Goal: Check status: Check status

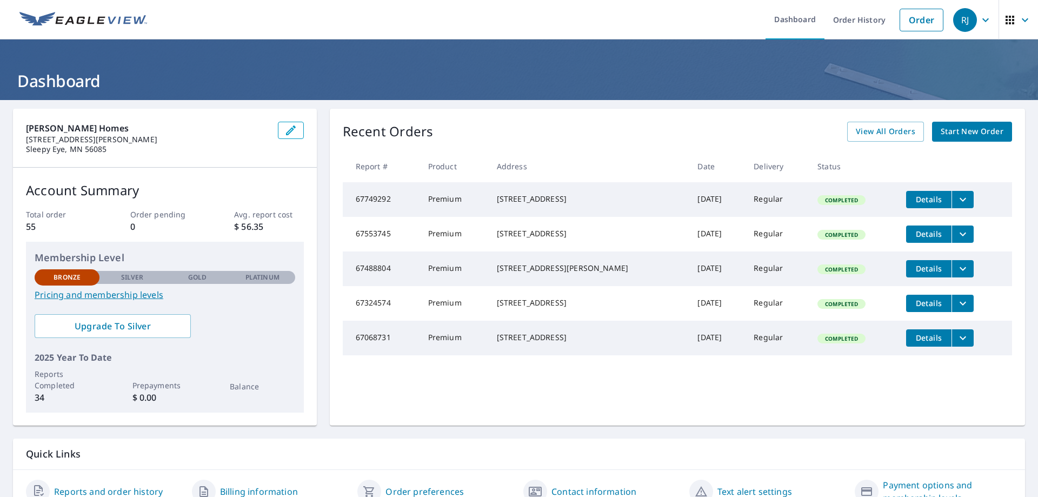
click at [955, 202] on button "filesDropdownBtn-67749292" at bounding box center [963, 199] width 22 height 17
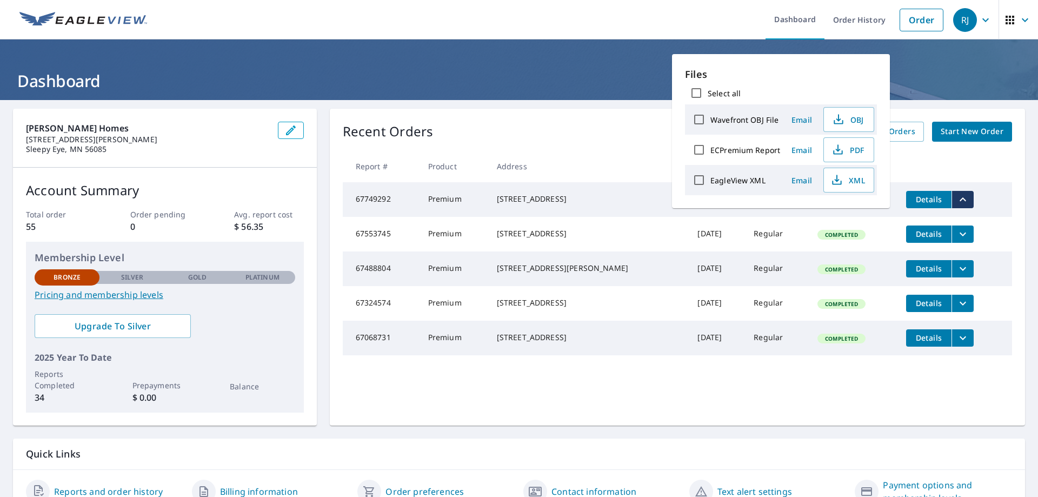
click at [955, 202] on button "filesDropdownBtn-67749292" at bounding box center [963, 199] width 22 height 17
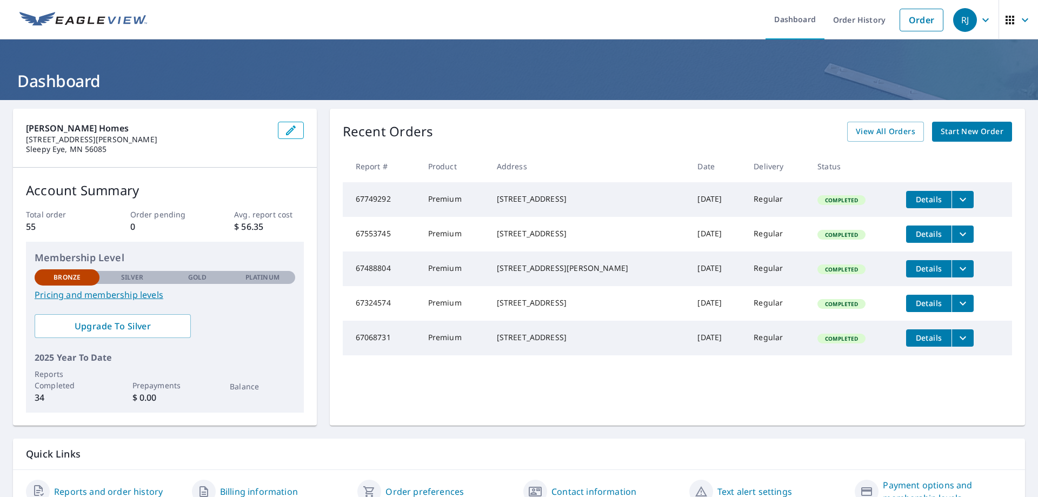
click at [913, 196] on span "Details" at bounding box center [929, 199] width 32 height 10
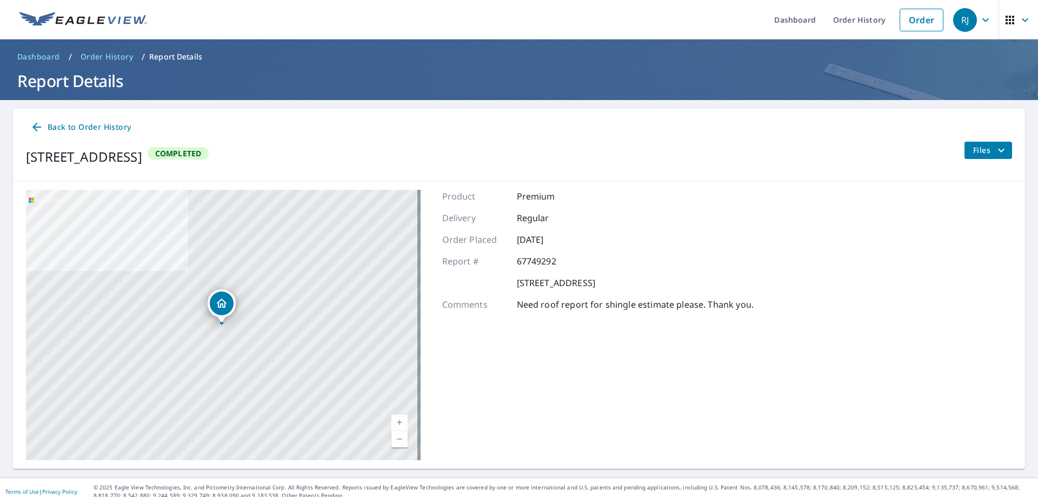
click at [996, 148] on icon "filesDropdownBtn-67749292" at bounding box center [1001, 150] width 13 height 13
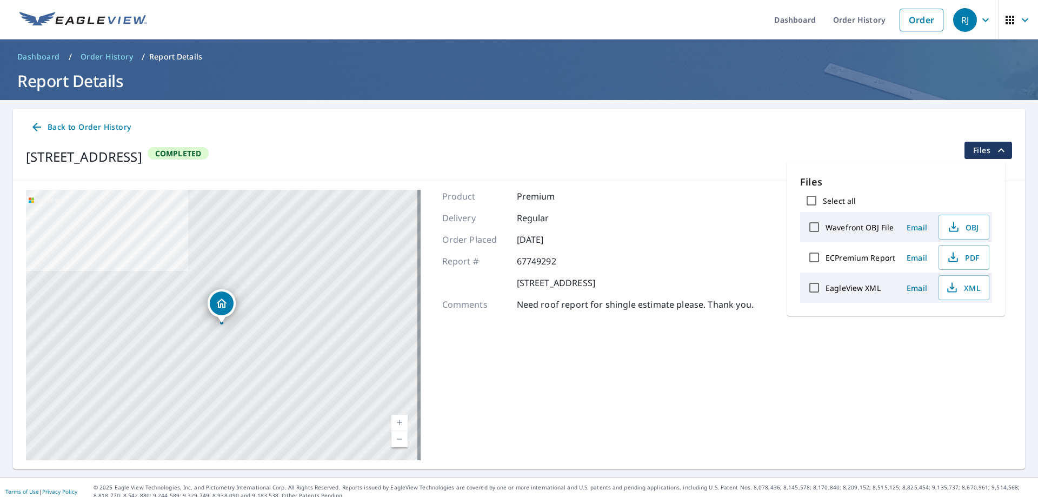
click at [880, 162] on div "Files Select all Wavefront OBJ File Email OBJ ECPremium Report Email PDF EagleV…" at bounding box center [896, 239] width 218 height 154
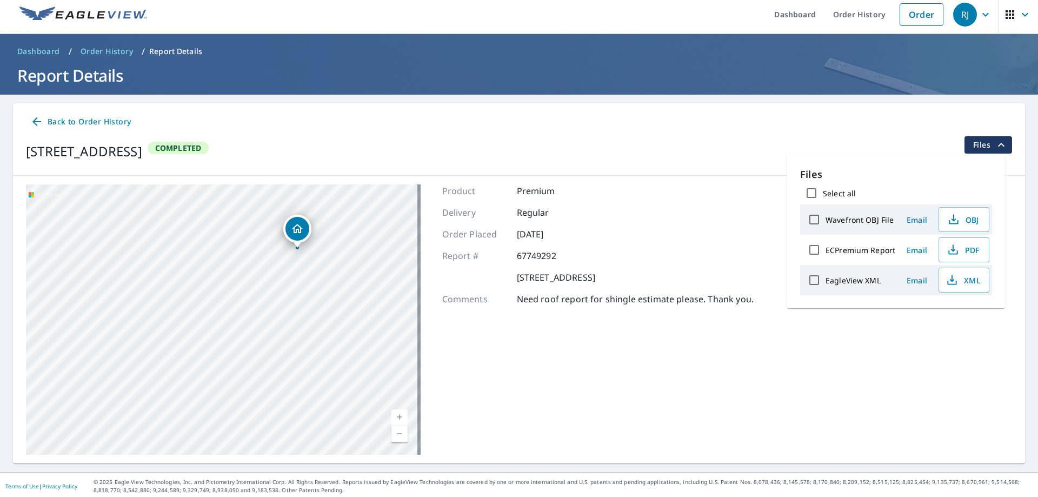
scroll to position [8, 0]
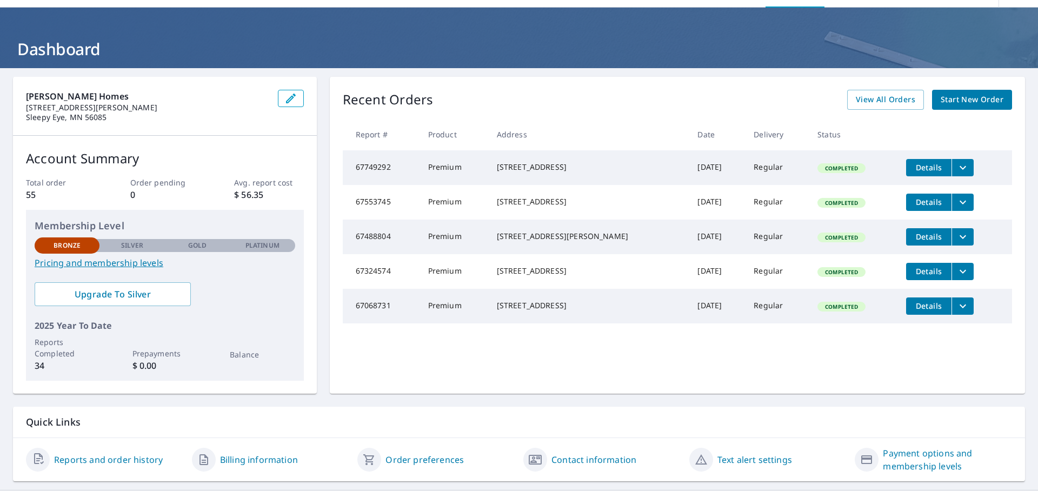
scroll to position [52, 0]
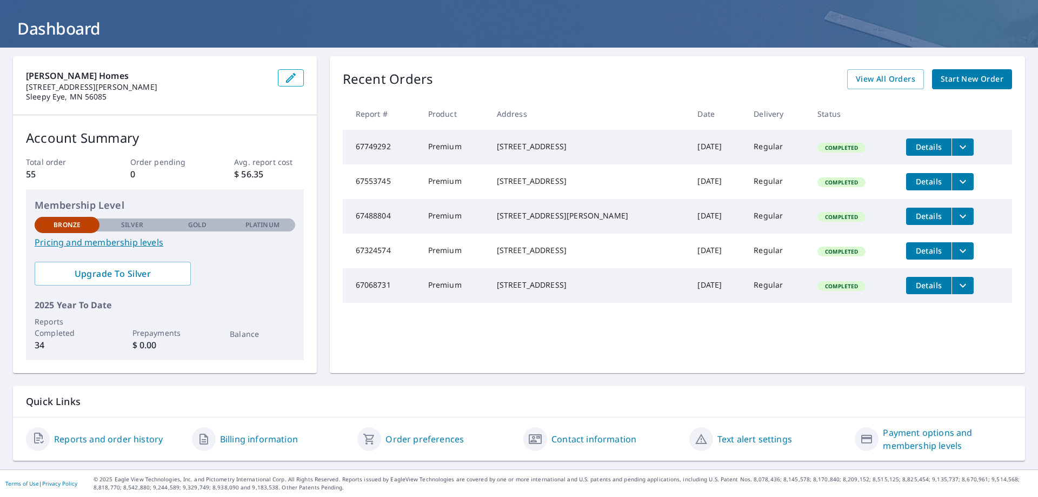
click at [103, 442] on link "Reports and order history" at bounding box center [108, 439] width 109 height 13
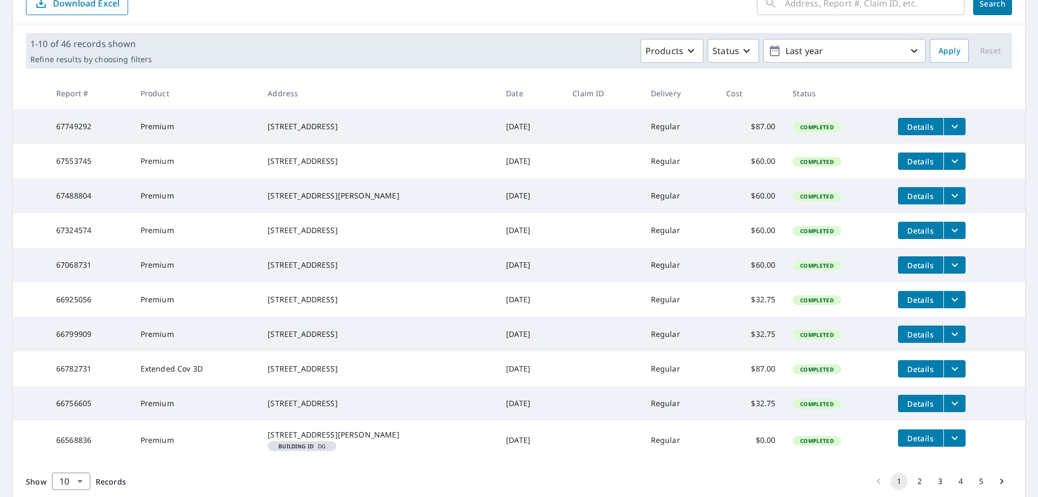
scroll to position [223, 0]
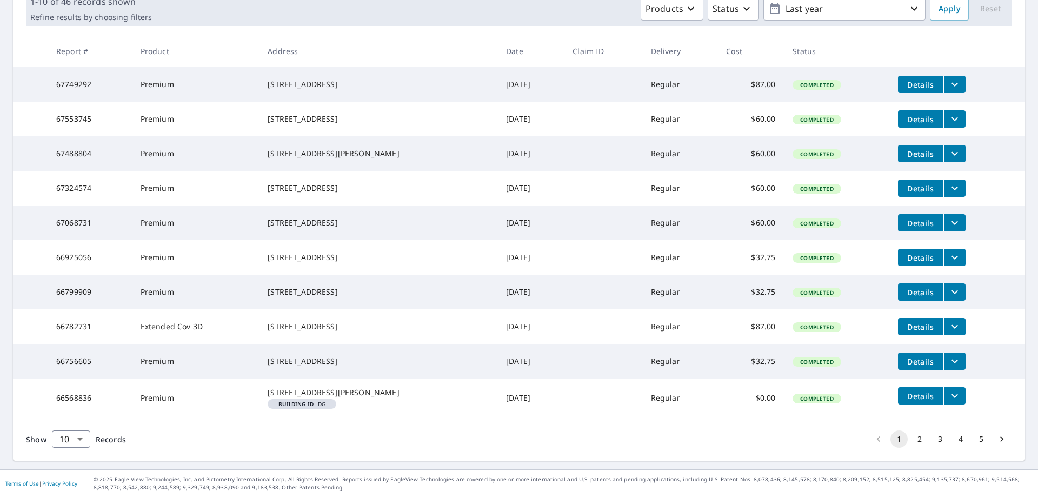
click at [912, 436] on button "2" at bounding box center [919, 439] width 17 height 17
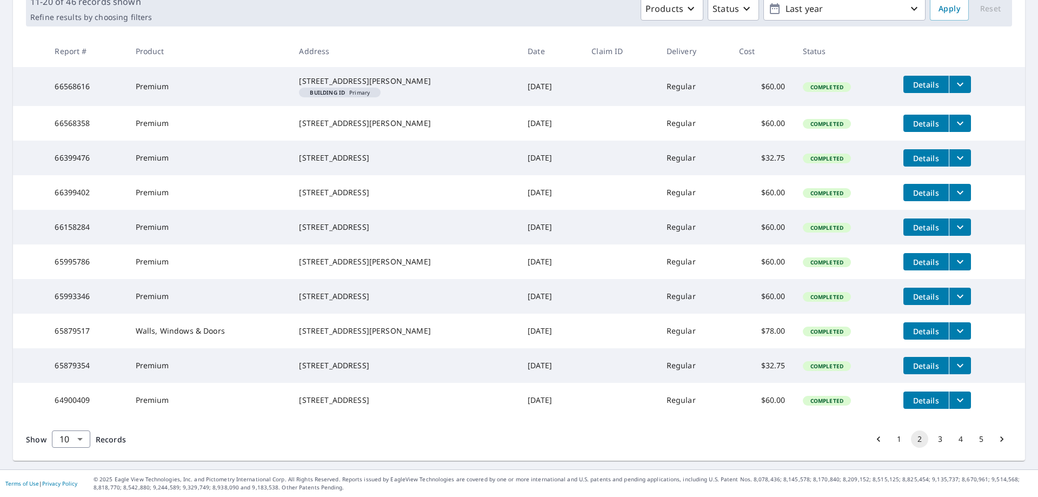
scroll to position [223, 0]
click at [936, 441] on button "3" at bounding box center [940, 439] width 17 height 17
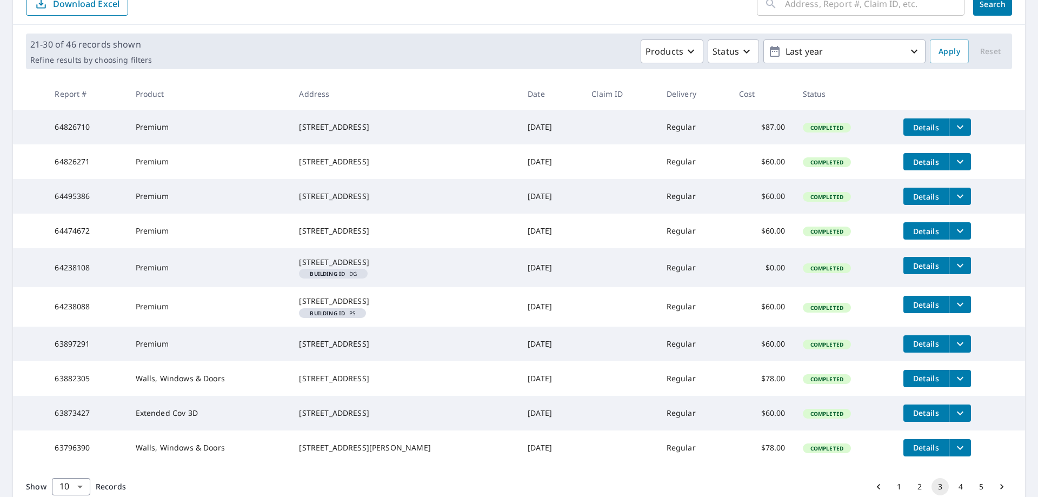
scroll to position [234, 0]
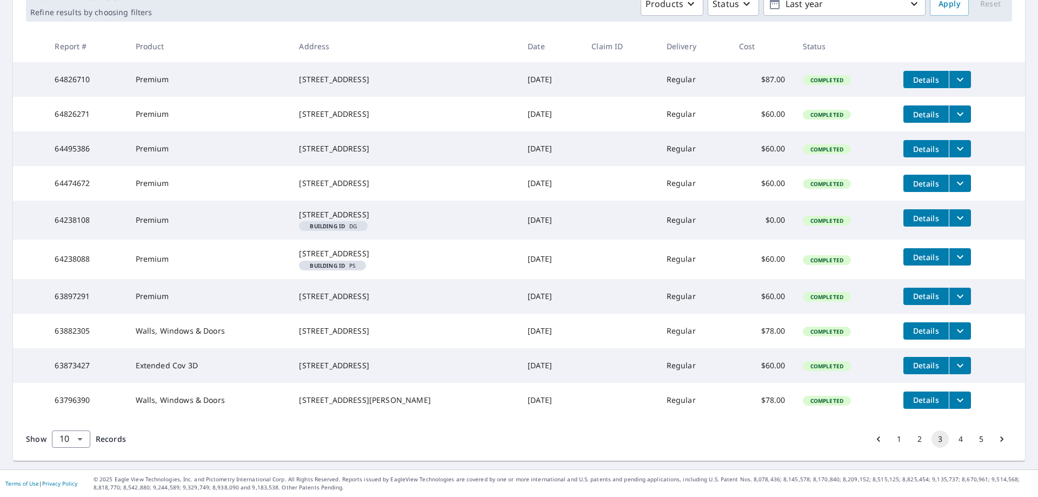
click at [873, 439] on icon "Go to previous page" at bounding box center [878, 439] width 11 height 11
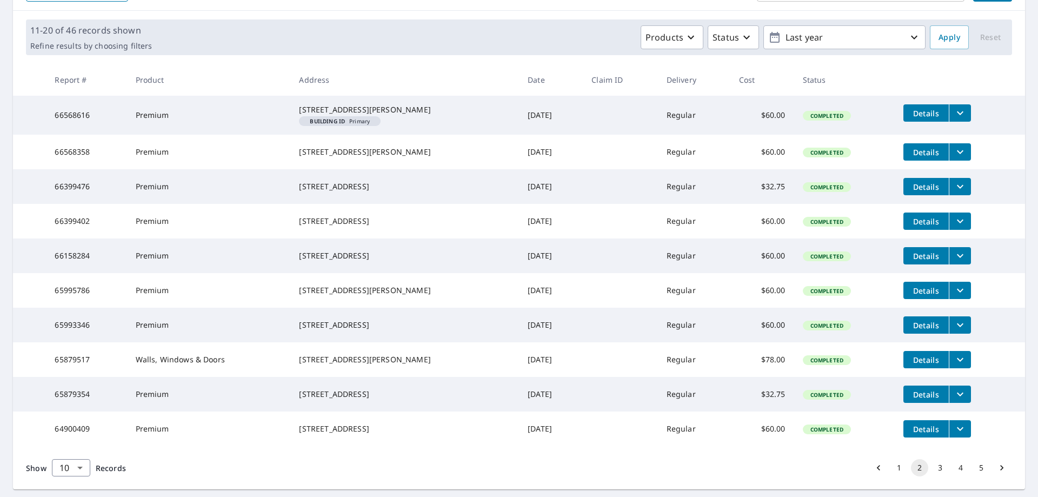
scroll to position [223, 0]
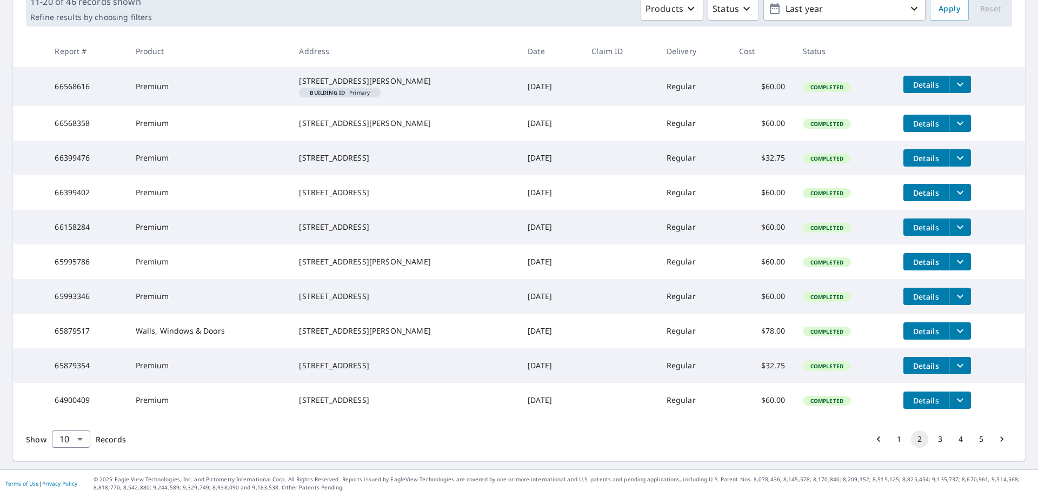
click at [891, 438] on button "1" at bounding box center [899, 439] width 17 height 17
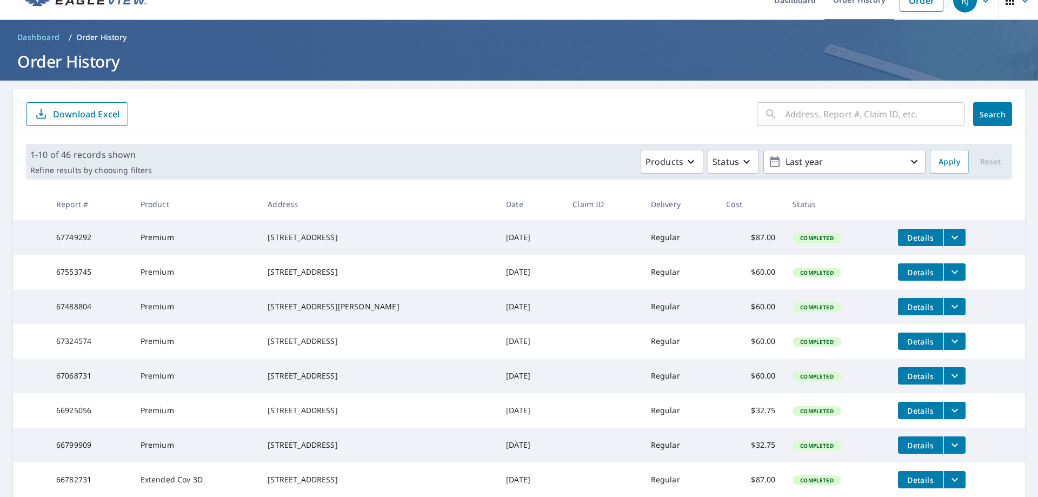
scroll to position [54, 0]
